Goal: Find contact information: Find specific fact

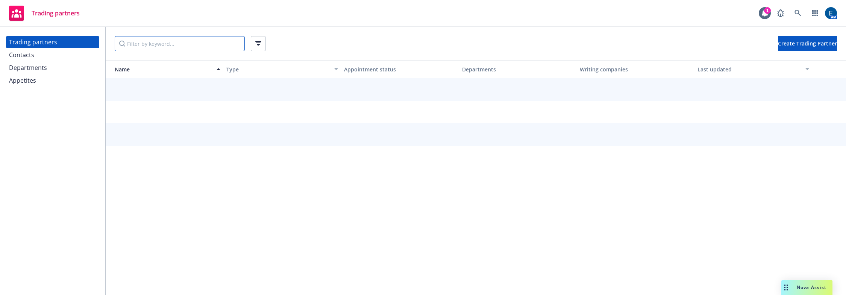
click at [226, 36] on input "Filter by keyword..." at bounding box center [180, 43] width 130 height 15
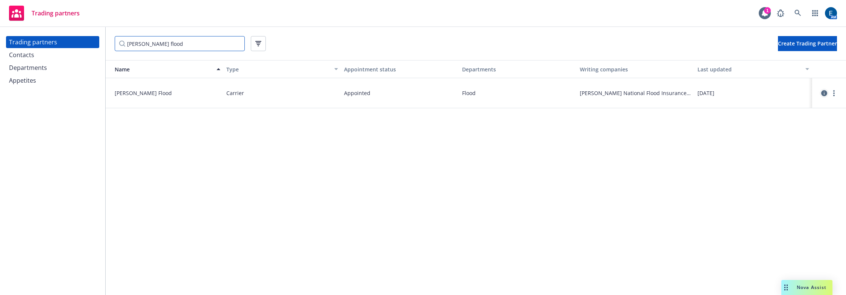
type input "[PERSON_NAME] flood"
click at [821, 90] on icon "circleInformation" at bounding box center [824, 93] width 6 height 6
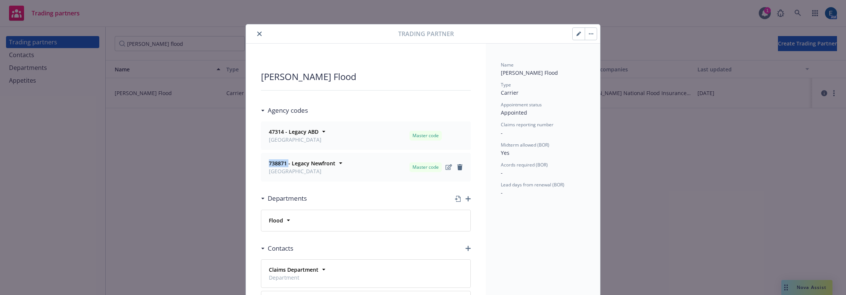
drag, startPoint x: 284, startPoint y: 143, endPoint x: 265, endPoint y: 144, distance: 19.5
click at [267, 159] on div "738871 - Legacy Newfront San Mateo" at bounding box center [301, 167] width 68 height 16
click at [257, 32] on icon "close" at bounding box center [259, 34] width 5 height 5
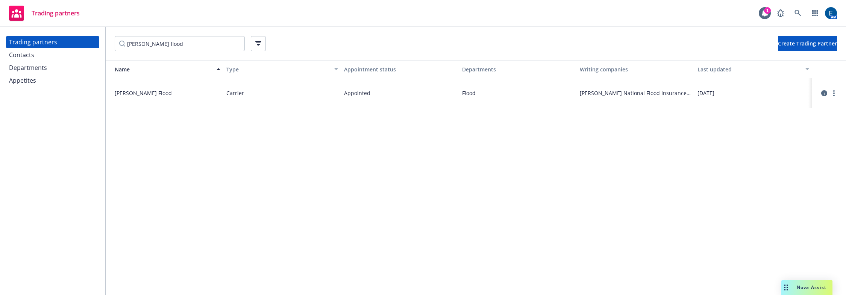
click at [42, 36] on div "Trading partners" at bounding box center [52, 42] width 87 height 12
click at [805, 8] on span at bounding box center [797, 13] width 15 height 15
click at [801, 12] on icon at bounding box center [797, 13] width 7 height 7
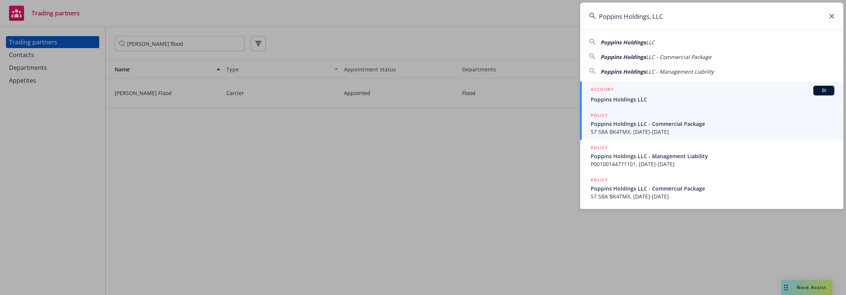
type input "Poppins Holdings, LLC"
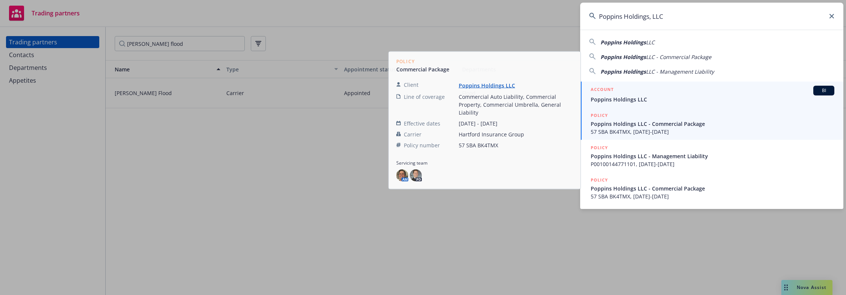
click at [616, 91] on div "ACCOUNT BI" at bounding box center [712, 91] width 244 height 10
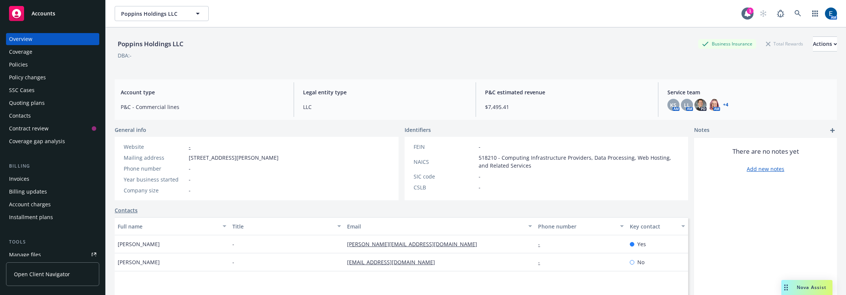
click at [723, 103] on link "+ 4" at bounding box center [725, 105] width 5 height 5
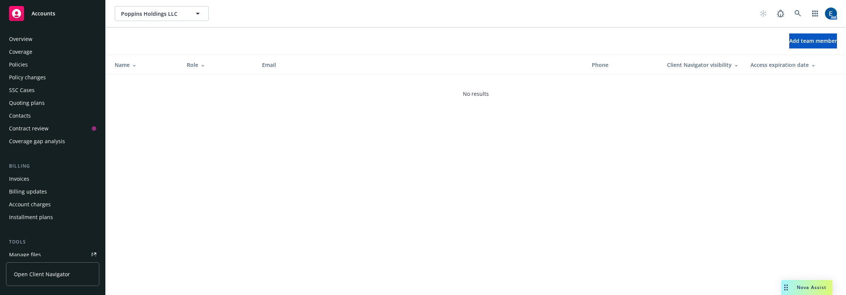
scroll to position [87, 0]
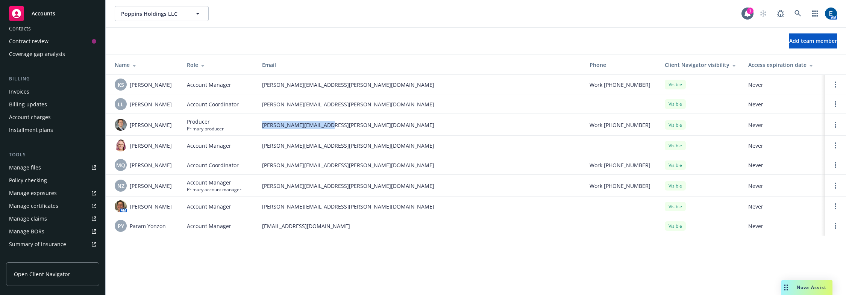
drag, startPoint x: 336, startPoint y: 117, endPoint x: 259, endPoint y: 121, distance: 76.8
click at [259, 121] on td "mason.moss@newfront.com" at bounding box center [419, 125] width 327 height 22
drag, startPoint x: 161, startPoint y: 120, endPoint x: 127, endPoint y: 120, distance: 34.6
click at [127, 120] on div "Mason Moss" at bounding box center [145, 125] width 60 height 12
copy div "Mason Moss"
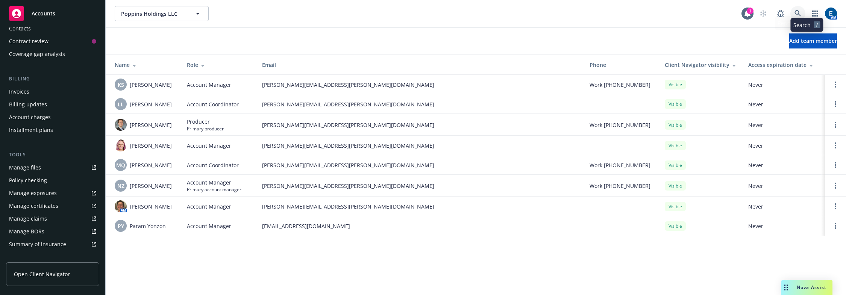
click at [801, 10] on icon at bounding box center [797, 13] width 7 height 7
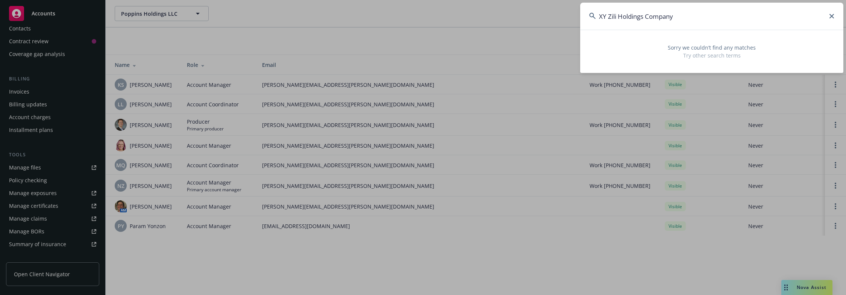
click at [651, 15] on input "XY Zili Holdings Company" at bounding box center [711, 16] width 263 height 27
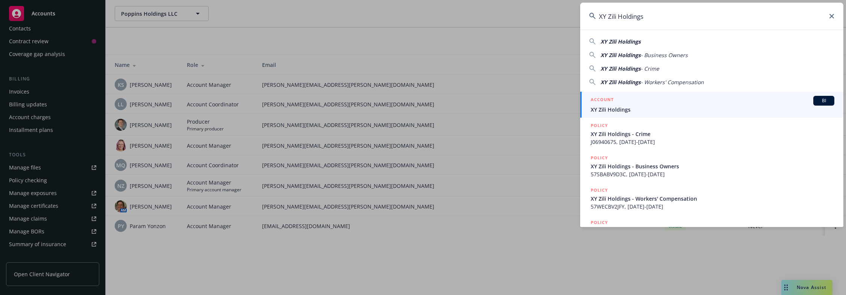
type input "XY Zili Holdings"
click at [619, 105] on div "ACCOUNT BI" at bounding box center [712, 101] width 244 height 10
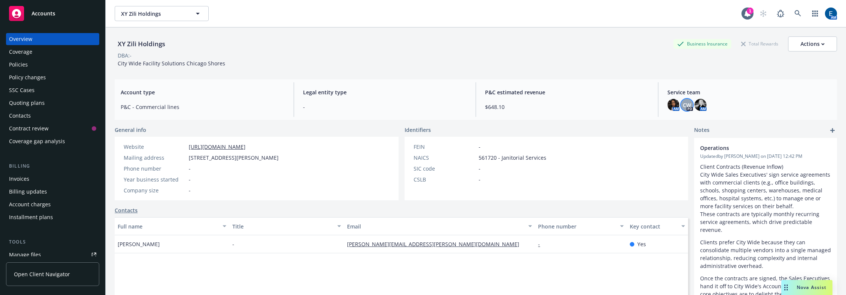
click at [682, 101] on span "CW" at bounding box center [686, 105] width 8 height 8
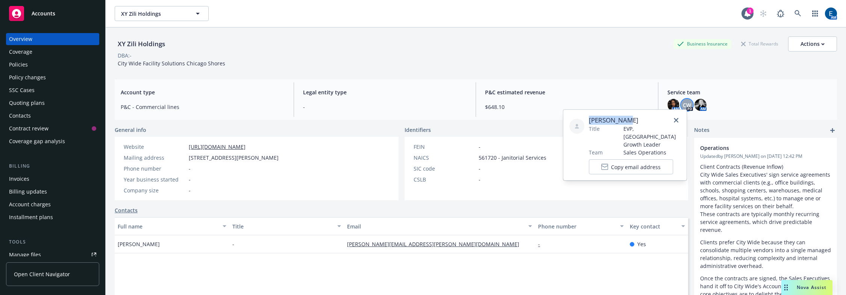
drag, startPoint x: 630, startPoint y: 119, endPoint x: 578, endPoint y: 121, distance: 51.9
click at [578, 121] on div "Cole Wagner Title EVP, US Growth Leader Team Sales Operations Copy email address" at bounding box center [624, 145] width 111 height 59
copy span "Cole Wagner"
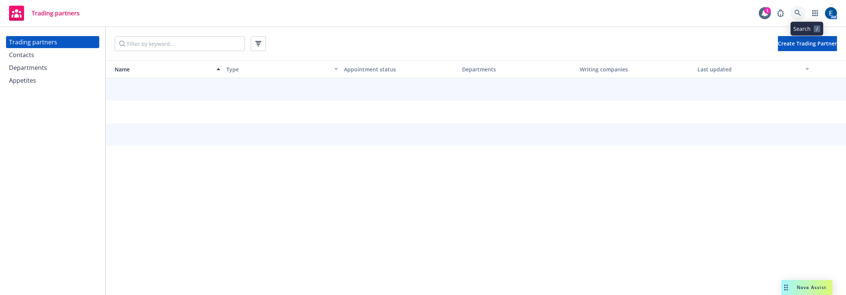
click at [804, 8] on link at bounding box center [797, 13] width 15 height 15
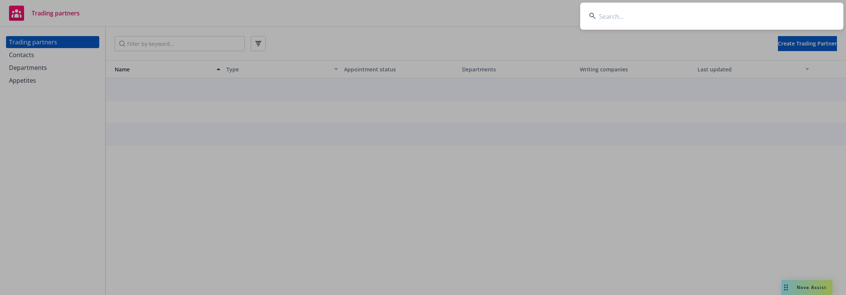
type input "v"
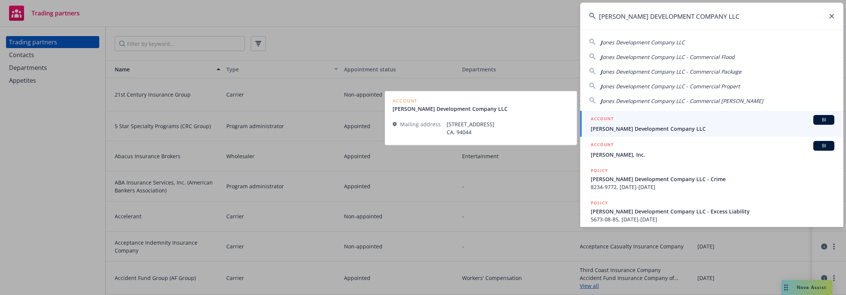
type input "JONES DEVELOPMENT COMPANY LLC"
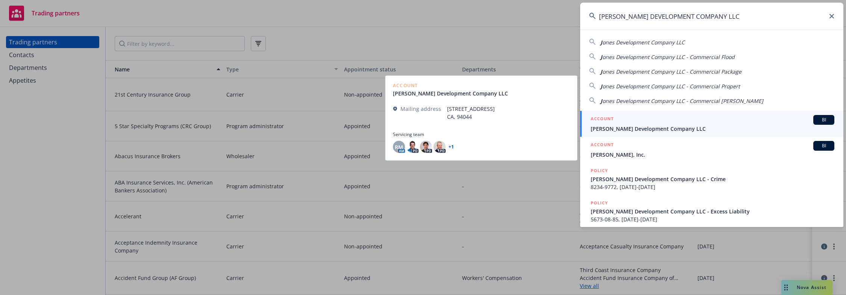
click at [653, 125] on span "[PERSON_NAME] Development Company LLC" at bounding box center [712, 129] width 244 height 8
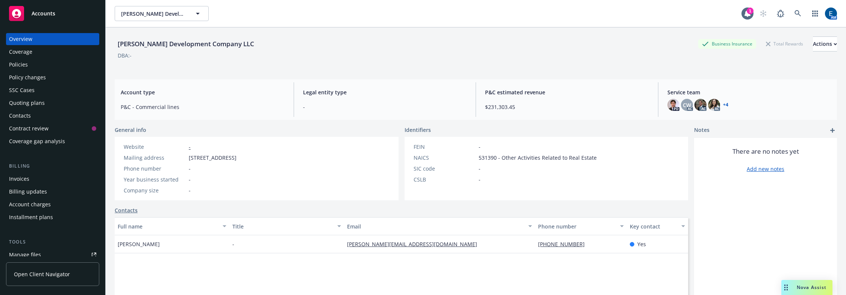
click at [723, 103] on link "+ 4" at bounding box center [725, 105] width 5 height 5
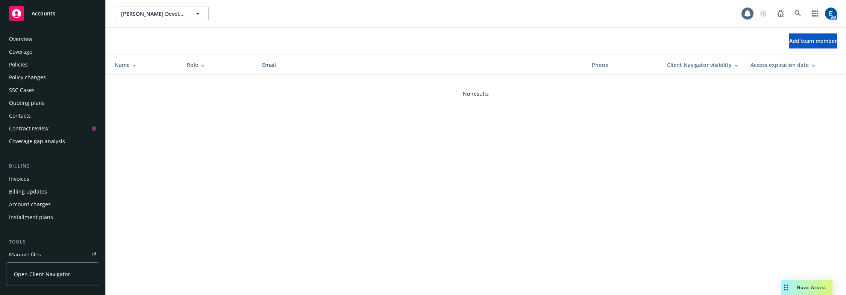
scroll to position [87, 0]
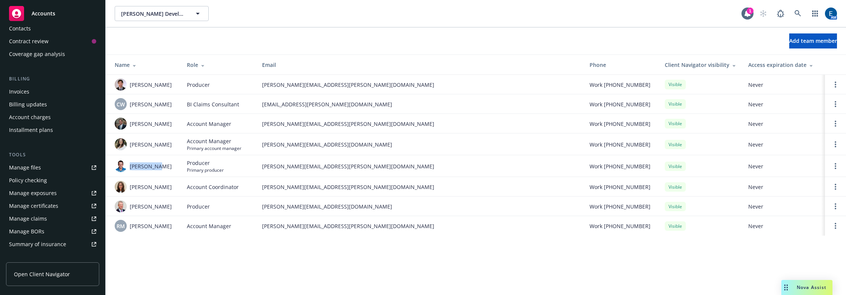
drag, startPoint x: 162, startPoint y: 159, endPoint x: 128, endPoint y: 161, distance: 33.5
click at [128, 161] on div "[PERSON_NAME]" at bounding box center [145, 166] width 60 height 12
copy span "[PERSON_NAME]"
click at [201, 159] on span "Producer" at bounding box center [205, 163] width 37 height 8
drag, startPoint x: 166, startPoint y: 139, endPoint x: 128, endPoint y: 140, distance: 38.7
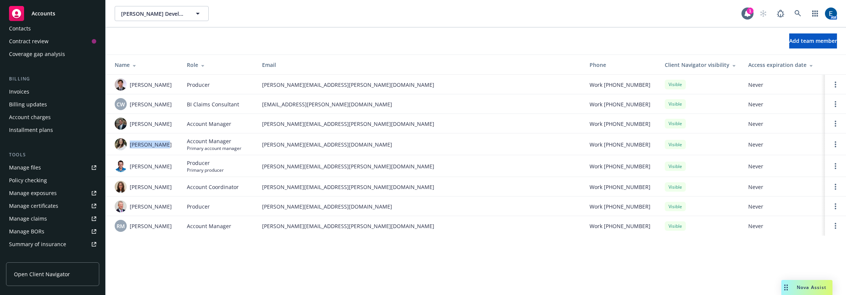
click at [128, 140] on div "[PERSON_NAME]" at bounding box center [145, 144] width 60 height 12
drag, startPoint x: 153, startPoint y: 161, endPoint x: 134, endPoint y: 161, distance: 19.2
click at [134, 162] on span "[PERSON_NAME]" at bounding box center [151, 166] width 42 height 8
click at [147, 162] on span "[PERSON_NAME]" at bounding box center [151, 166] width 42 height 8
drag, startPoint x: 164, startPoint y: 80, endPoint x: 130, endPoint y: 80, distance: 33.8
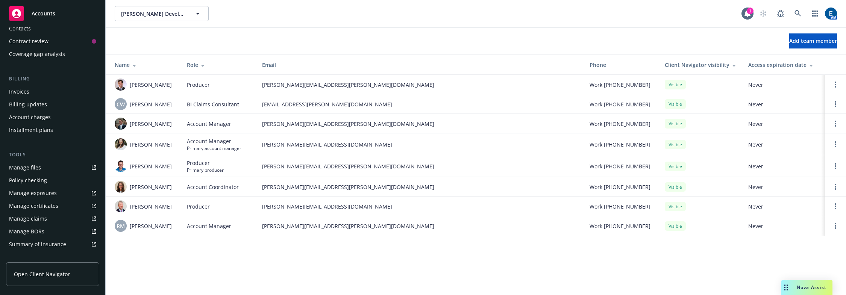
click at [130, 80] on div "[PERSON_NAME]" at bounding box center [145, 85] width 60 height 12
copy span "[PERSON_NAME]"
click at [813, 290] on span "Nova Assist" at bounding box center [811, 287] width 30 height 6
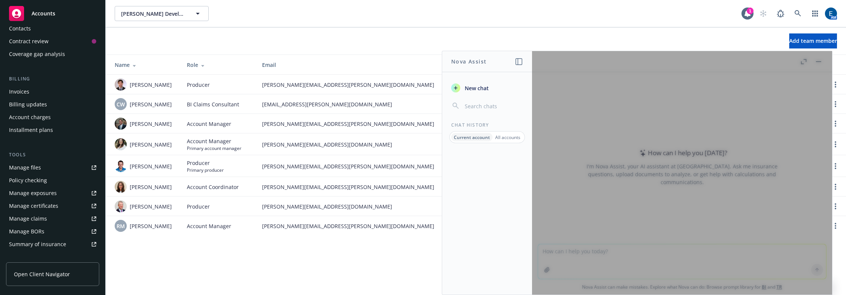
click at [673, 265] on div at bounding box center [682, 173] width 300 height 244
click at [610, 259] on div at bounding box center [682, 173] width 300 height 244
click at [717, 282] on div at bounding box center [682, 173] width 300 height 244
drag, startPoint x: 716, startPoint y: 282, endPoint x: 735, endPoint y: 221, distance: 64.4
click at [715, 280] on div at bounding box center [682, 173] width 300 height 244
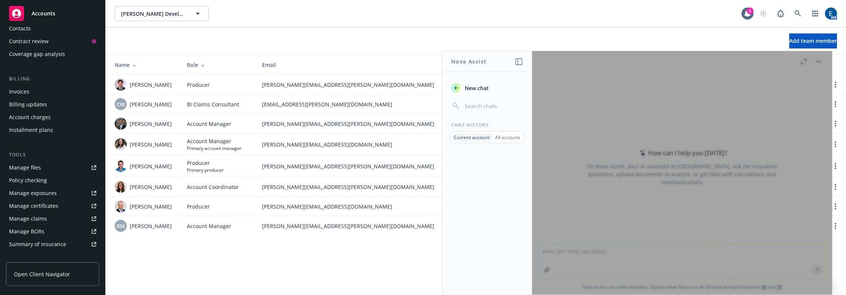
click at [609, 260] on div at bounding box center [682, 173] width 300 height 244
click at [607, 259] on div at bounding box center [682, 173] width 300 height 244
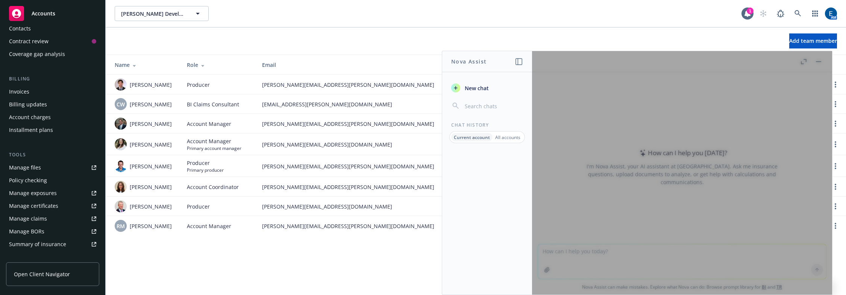
drag, startPoint x: 607, startPoint y: 258, endPoint x: 676, endPoint y: 194, distance: 94.7
click at [617, 248] on div at bounding box center [682, 173] width 300 height 244
click at [826, 58] on div at bounding box center [682, 173] width 300 height 244
drag, startPoint x: 458, startPoint y: 270, endPoint x: 543, endPoint y: 219, distance: 98.8
click at [461, 265] on div "Jones Development Company LLC Jones Development Company LLC 1 AM Add team membe…" at bounding box center [476, 147] width 740 height 295
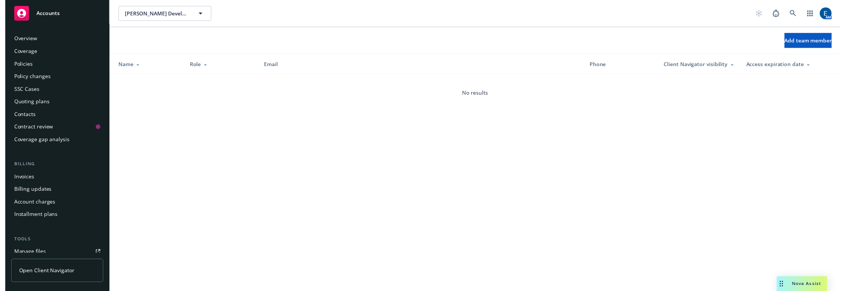
scroll to position [87, 0]
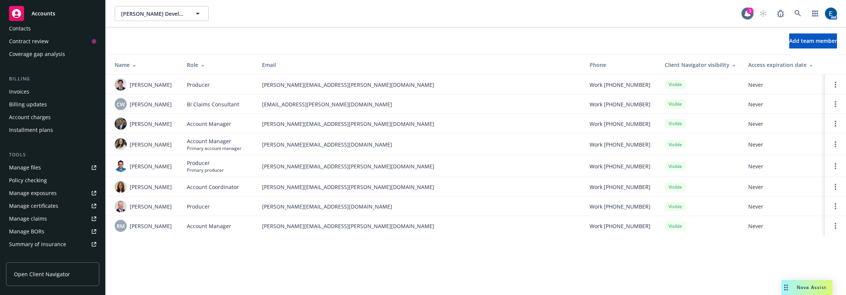
click at [797, 290] on div "Nova Assist" at bounding box center [811, 287] width 42 height 6
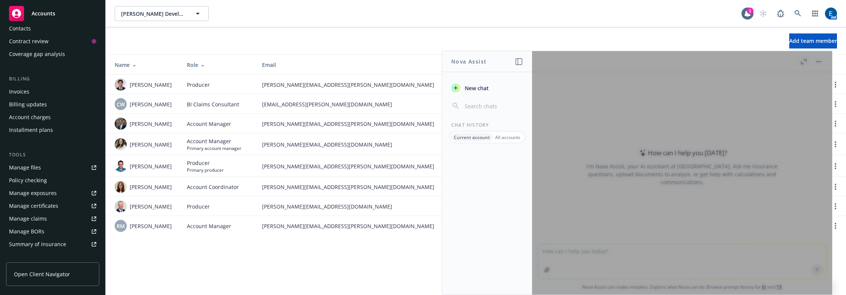
click at [707, 275] on div at bounding box center [682, 173] width 300 height 244
click at [827, 55] on div at bounding box center [682, 173] width 300 height 244
click at [823, 64] on div at bounding box center [682, 173] width 300 height 244
drag, startPoint x: 823, startPoint y: 64, endPoint x: 803, endPoint y: 67, distance: 20.3
click at [820, 64] on div at bounding box center [682, 173] width 300 height 244
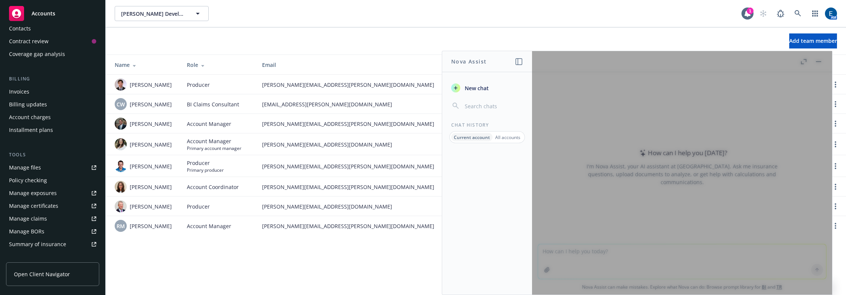
click at [489, 84] on span "New chat" at bounding box center [476, 88] width 26 height 8
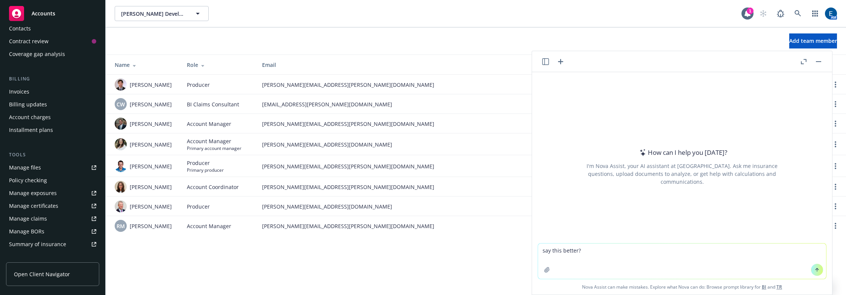
type textarea "say this better? It looks like you don't have a CA license. We will need to app…"
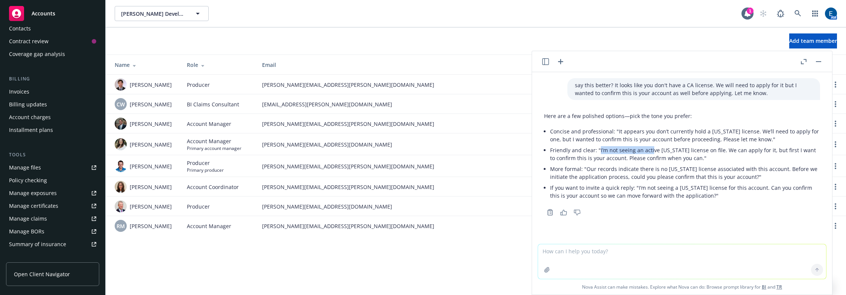
drag, startPoint x: 596, startPoint y: 144, endPoint x: 650, endPoint y: 144, distance: 53.4
click at [650, 146] on p "Friendly and clear: "I’m not seeing an active [US_STATE] license on file. We ca…" at bounding box center [685, 154] width 270 height 16
click at [607, 156] on li "Friendly and clear: "I’m not seeing an active [US_STATE] license on file. We ca…" at bounding box center [685, 154] width 270 height 19
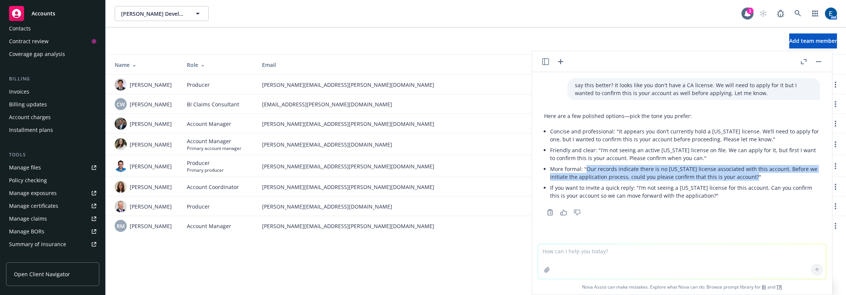
drag, startPoint x: 585, startPoint y: 163, endPoint x: 732, endPoint y: 169, distance: 147.1
click at [732, 169] on p "More formal: "Our records indicate there is no [US_STATE] license associated wi…" at bounding box center [685, 173] width 270 height 16
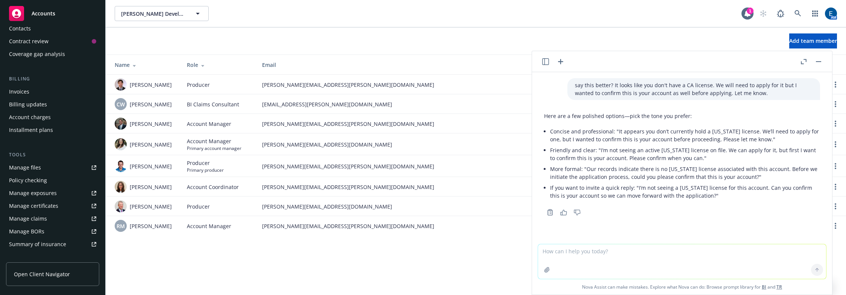
drag, startPoint x: 705, startPoint y: 168, endPoint x: 707, endPoint y: 158, distance: 10.1
click at [703, 157] on ul "Concise and professional: "It appears you don’t currently hold a [US_STATE] lic…" at bounding box center [685, 163] width 270 height 75
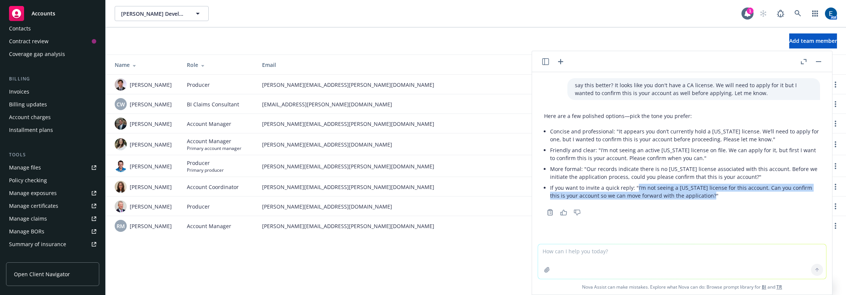
drag, startPoint x: 634, startPoint y: 180, endPoint x: 693, endPoint y: 188, distance: 59.2
click at [693, 188] on p "If you want to invite a quick reply: "I’m not seeing a [US_STATE] license for t…" at bounding box center [685, 192] width 270 height 16
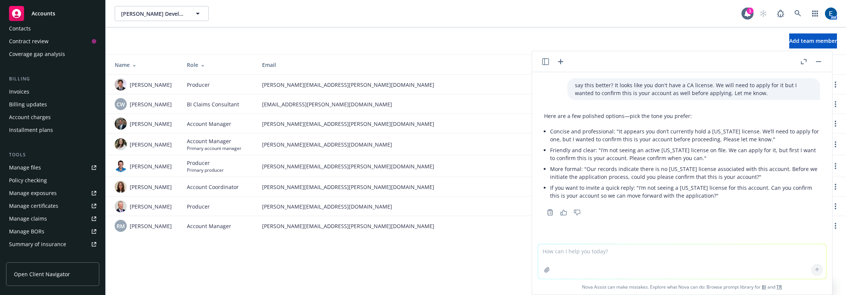
click at [643, 128] on p "Concise and professional: "It appears you don’t currently hold a [US_STATE] lic…" at bounding box center [685, 135] width 270 height 16
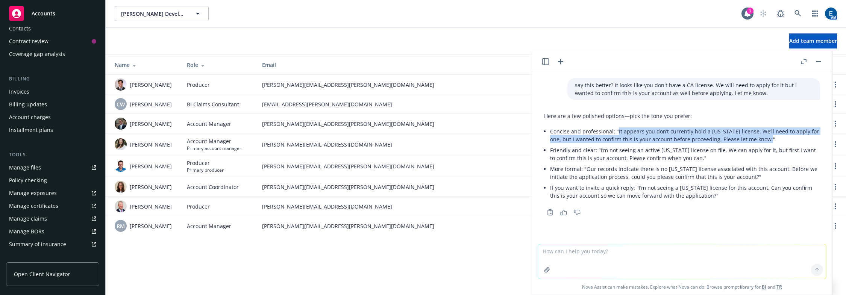
drag, startPoint x: 615, startPoint y: 126, endPoint x: 752, endPoint y: 135, distance: 137.5
click at [752, 135] on p "Concise and professional: "It appears you don’t currently hold a [US_STATE] lic…" at bounding box center [685, 135] width 270 height 16
copy p "It appears you don’t currently hold a [US_STATE] license. We’ll need to apply f…"
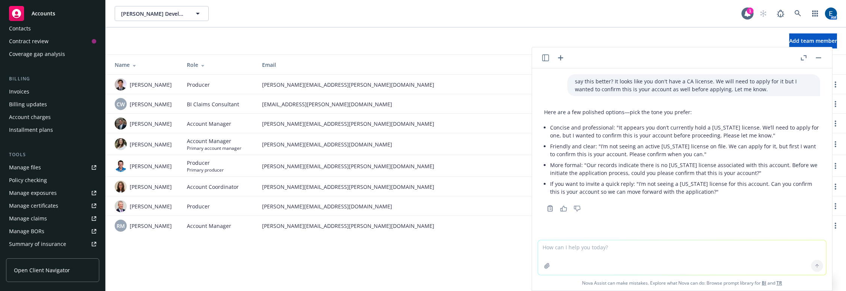
click at [634, 253] on textarea at bounding box center [682, 258] width 288 height 35
paste textarea "All the information as in the thread. We reached out for an uncashed checked ch…"
type textarea "say this better? All the information as in the thread. We reached out for an un…"
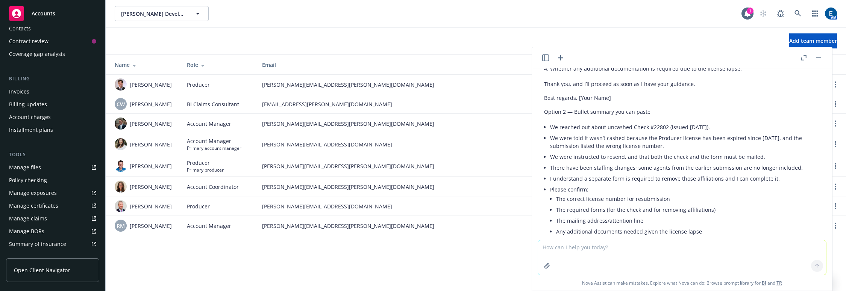
scroll to position [430, 0]
drag, startPoint x: 699, startPoint y: 188, endPoint x: 676, endPoint y: 182, distance: 23.3
click at [685, 224] on li "Any additional documents needed given the license lapse" at bounding box center [688, 229] width 264 height 11
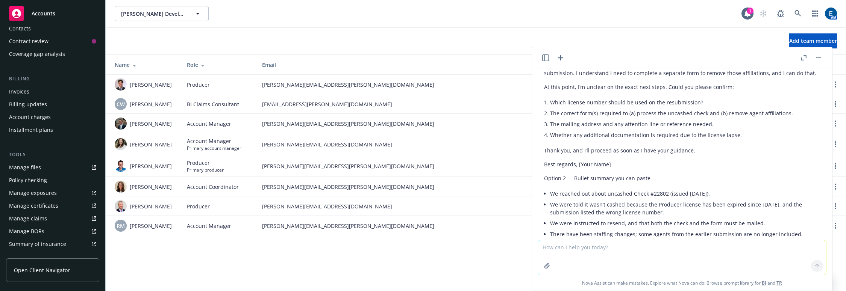
click at [590, 229] on li "There have been staffing changes; some agents from the earlier submission are n…" at bounding box center [685, 234] width 270 height 11
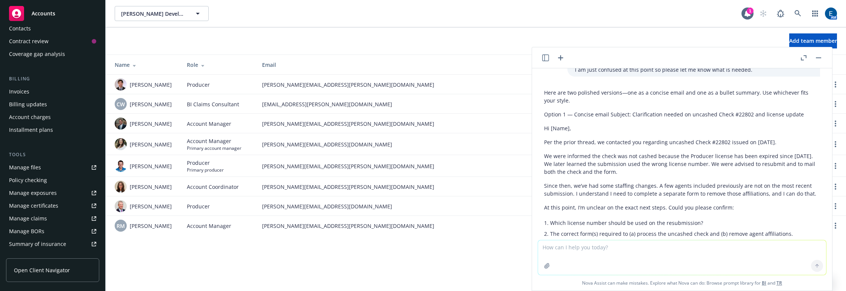
scroll to position [259, 0]
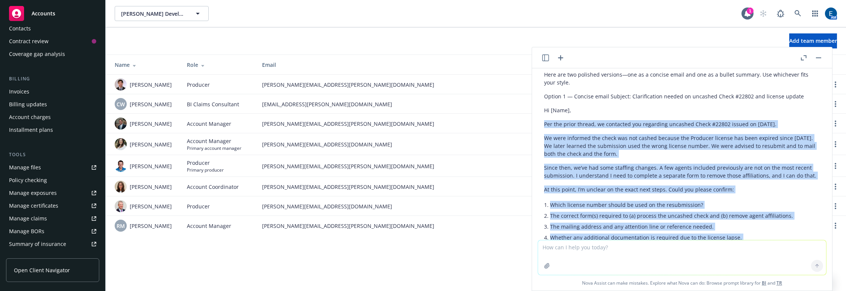
drag, startPoint x: 545, startPoint y: 102, endPoint x: 716, endPoint y: 225, distance: 210.2
click at [716, 225] on div "Here are two polished versions—one as a concise email and one as a bullet summa…" at bounding box center [682, 250] width 276 height 365
click at [602, 210] on li "The correct form(s) required to (a) process the uncashed check and (b) remove a…" at bounding box center [685, 215] width 270 height 11
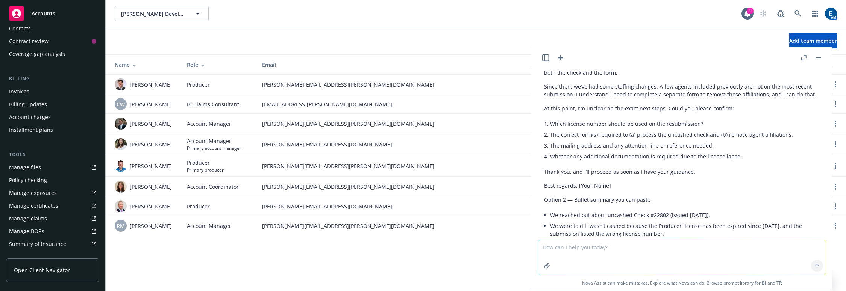
scroll to position [430, 0]
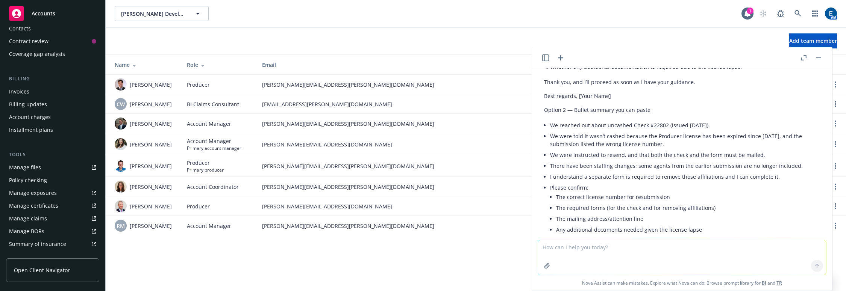
drag, startPoint x: 597, startPoint y: 249, endPoint x: 567, endPoint y: 153, distance: 100.3
click at [567, 192] on li "The correct license number for resubmission" at bounding box center [688, 197] width 264 height 11
drag, startPoint x: 557, startPoint y: 100, endPoint x: 635, endPoint y: 106, distance: 78.0
click at [635, 131] on li "We were told it wasn’t cashed because the Producer license has been expired sin…" at bounding box center [685, 140] width 270 height 19
click at [691, 131] on li "We were told it wasn’t cashed because the Producer license has been expired sin…" at bounding box center [685, 140] width 270 height 19
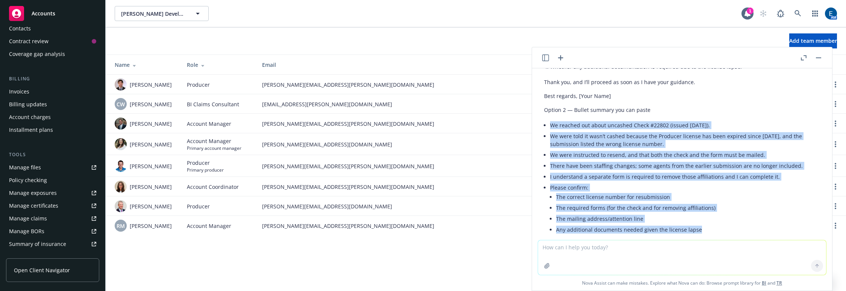
drag, startPoint x: 698, startPoint y: 189, endPoint x: 550, endPoint y: 90, distance: 178.1
click at [550, 120] on ul "We reached out about uncashed Check #22802 (issued [DATE]). We were told it was…" at bounding box center [685, 178] width 270 height 117
copy ul "We reached out about uncashed Check #22802 (issued [DATE]). We were told it was…"
